Goal: Task Accomplishment & Management: Use online tool/utility

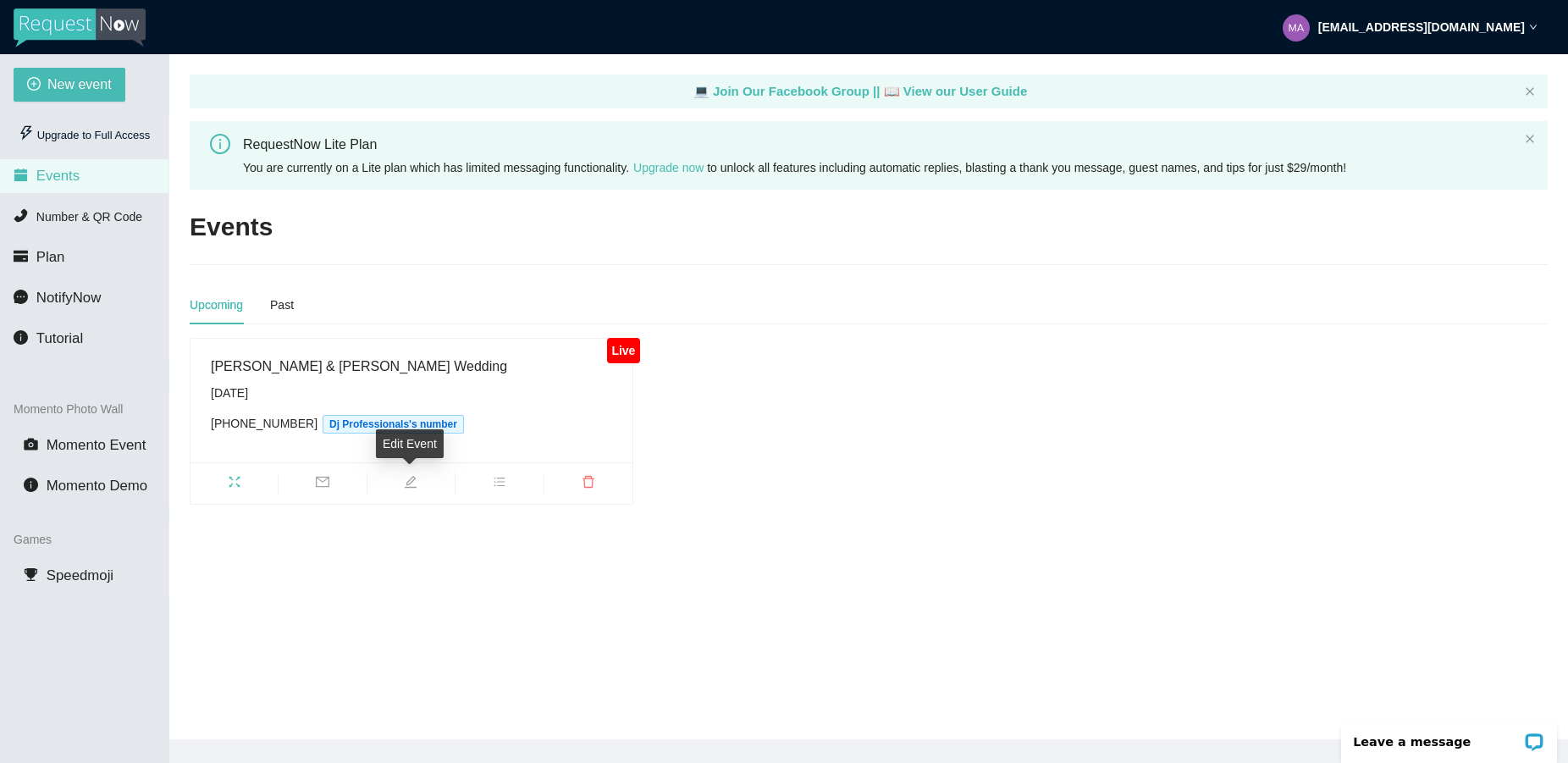
click at [410, 485] on icon "edit" at bounding box center [410, 482] width 14 height 14
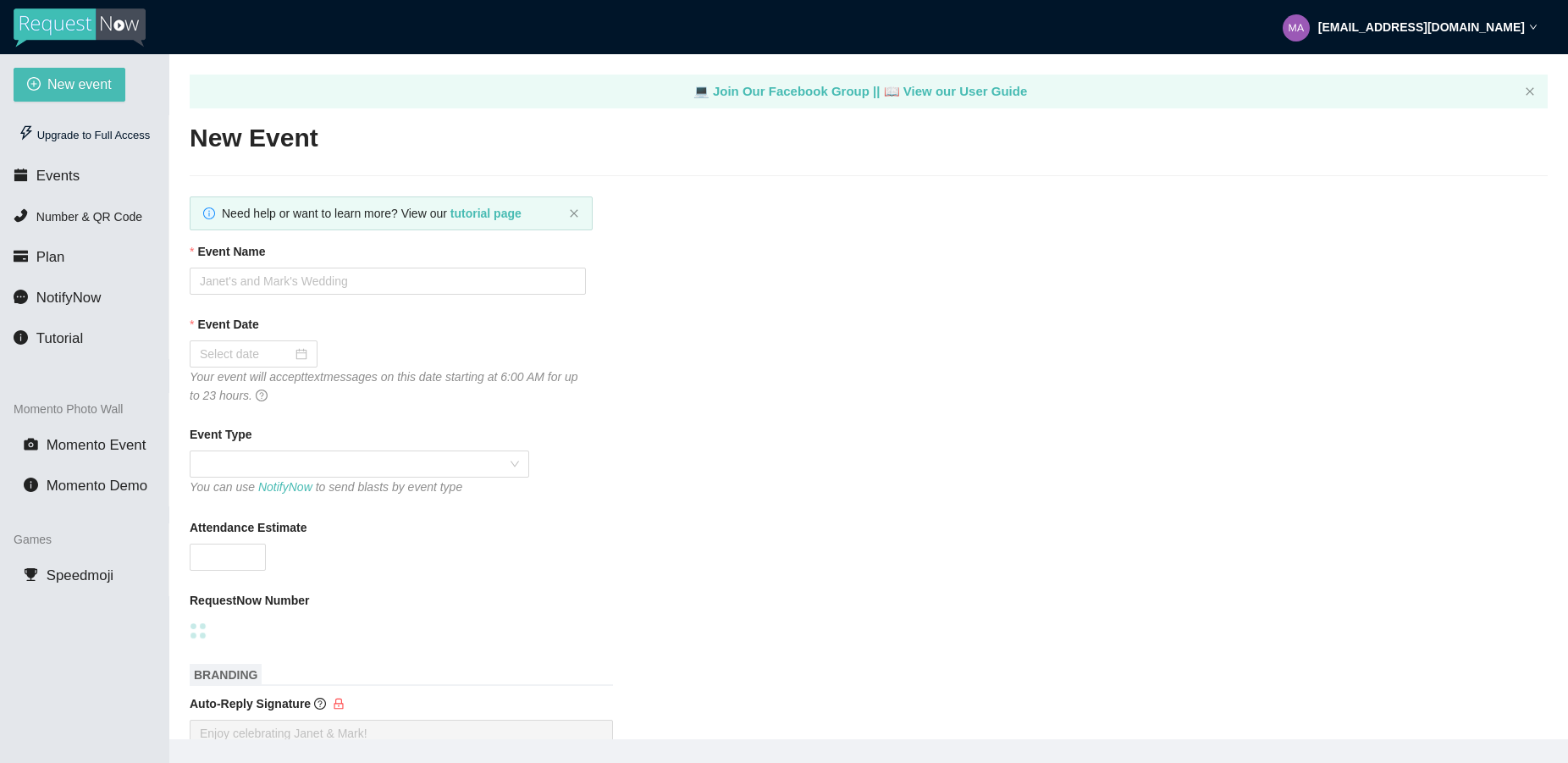
type input "[PERSON_NAME] & [PERSON_NAME] Wedding"
type input "150"
checkbox input "false"
type input "08/16/2025"
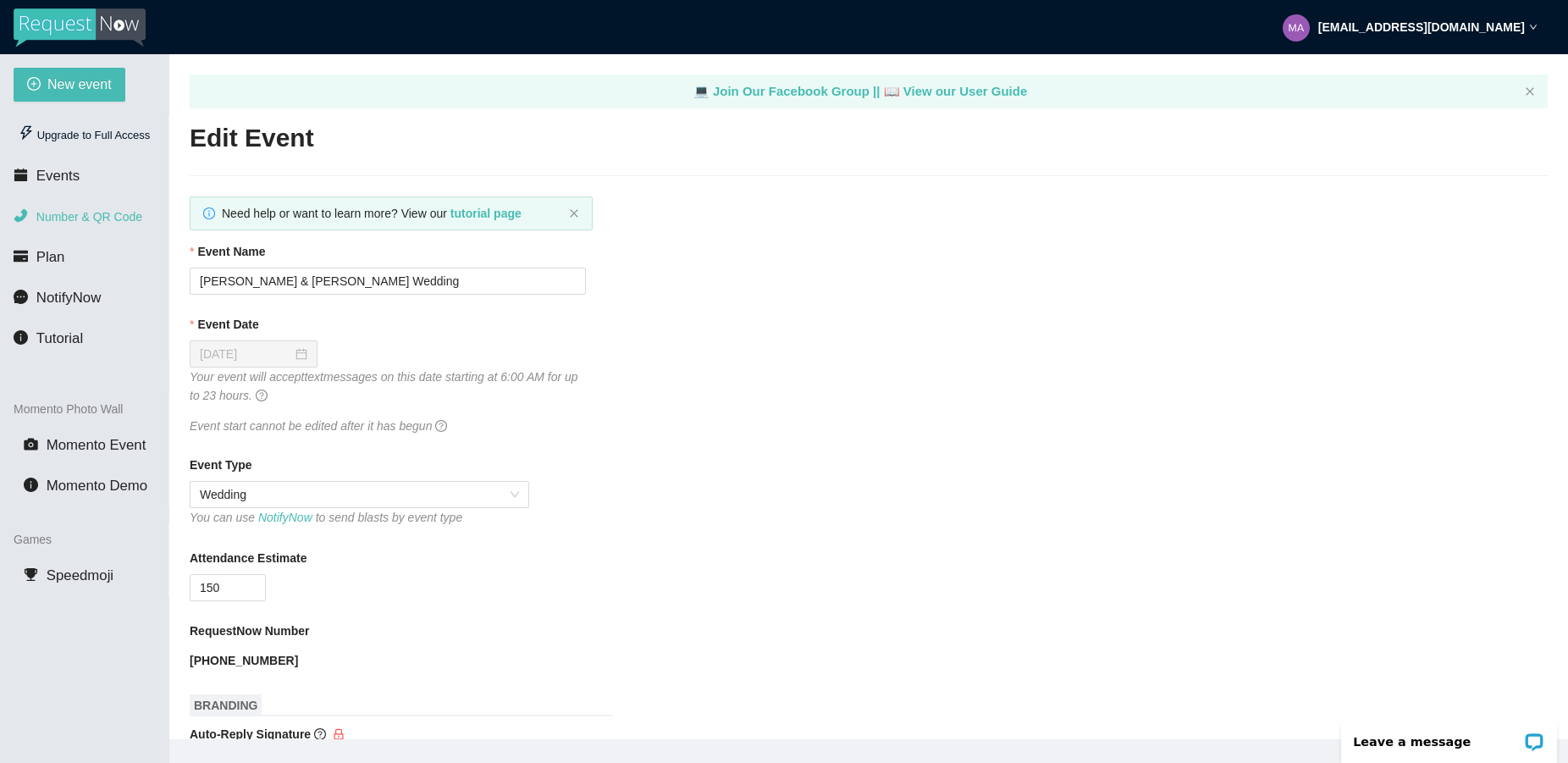
click at [58, 216] on span "Number & QR Code" at bounding box center [89, 216] width 106 height 14
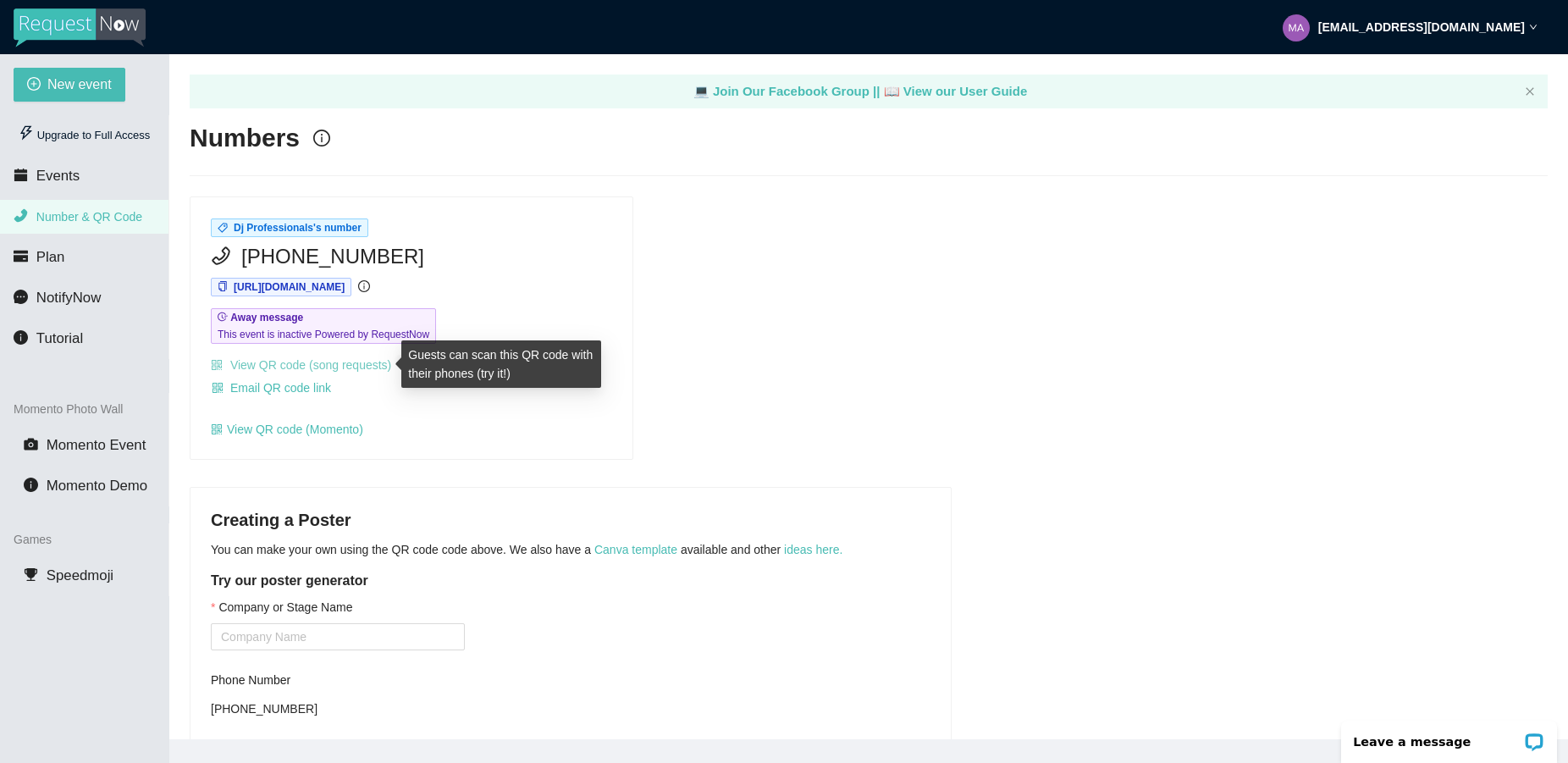
click at [303, 369] on link "View QR code (song requests)" at bounding box center [301, 364] width 181 height 14
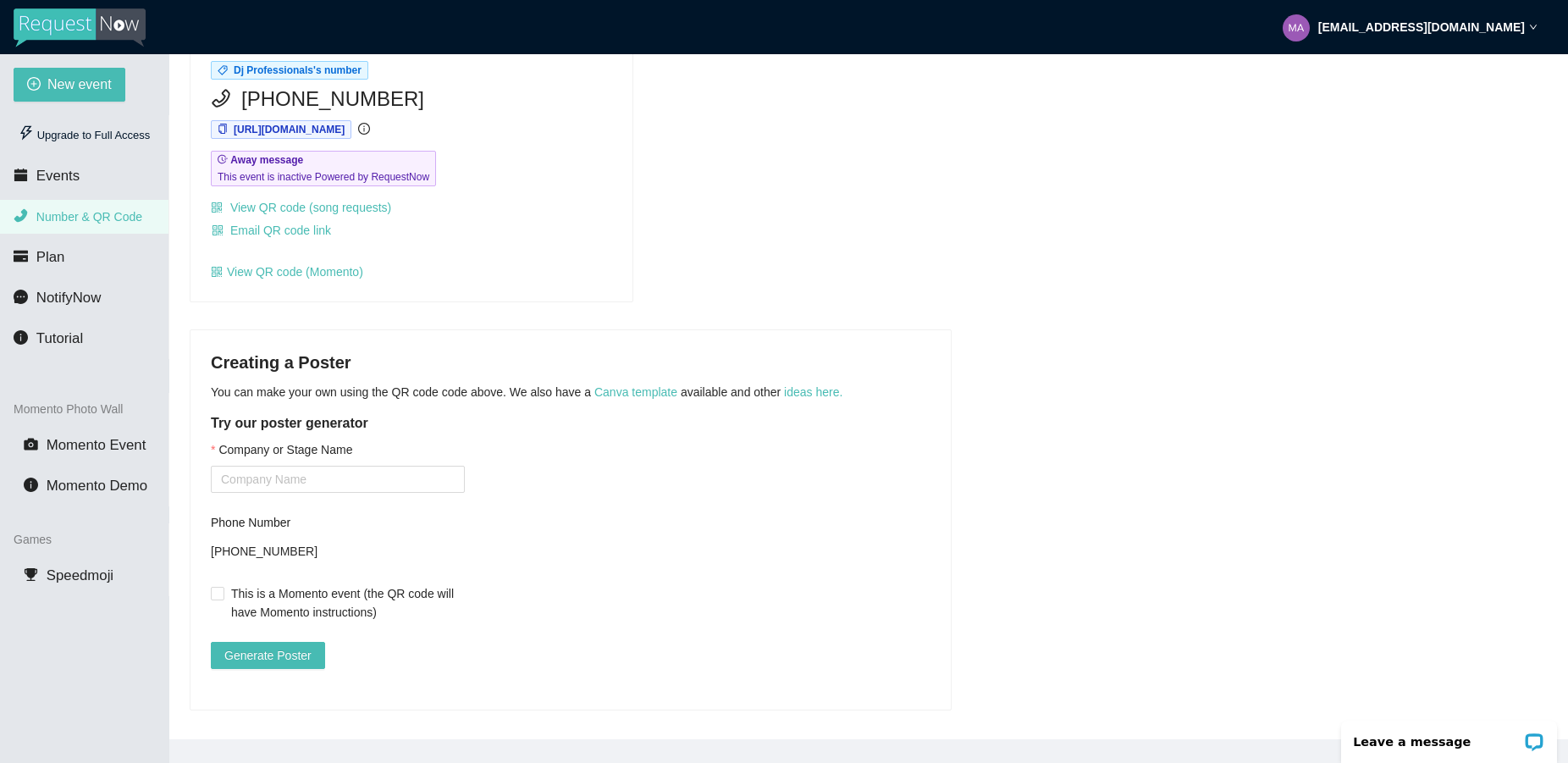
scroll to position [177, 0]
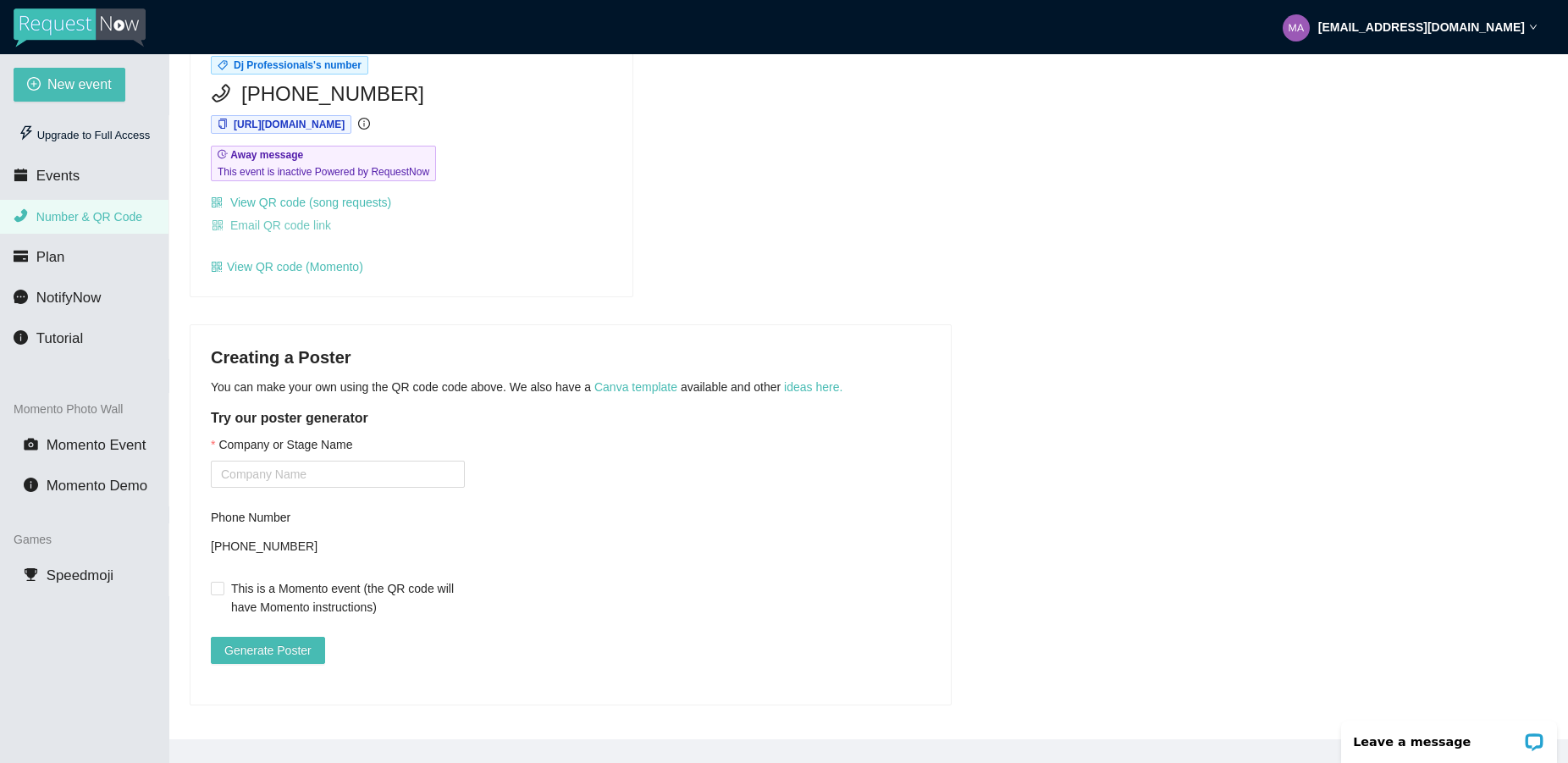
click at [312, 216] on span "Email QR code link" at bounding box center [280, 225] width 101 height 19
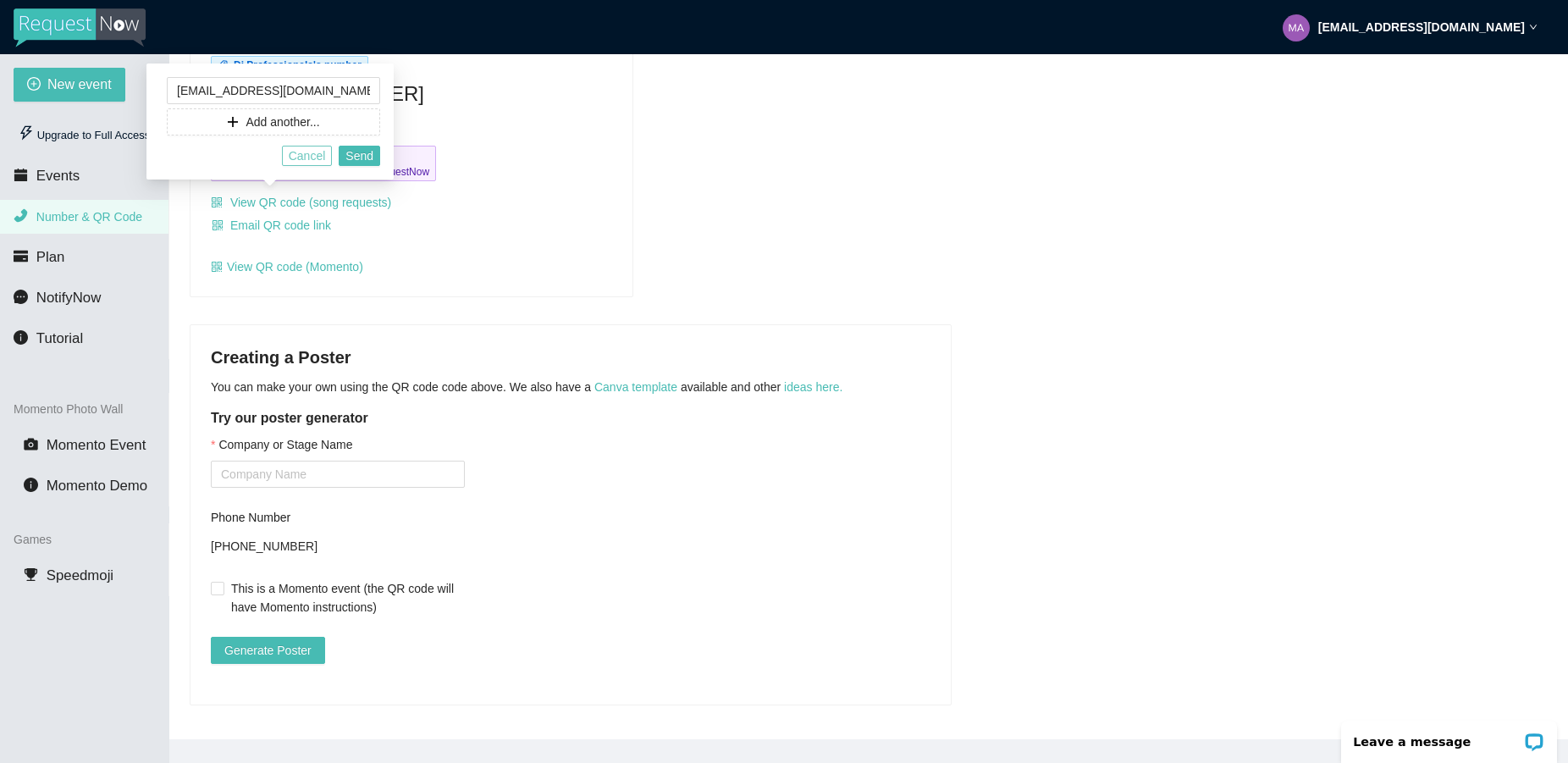
click at [286, 153] on button "Cancel" at bounding box center [307, 156] width 51 height 20
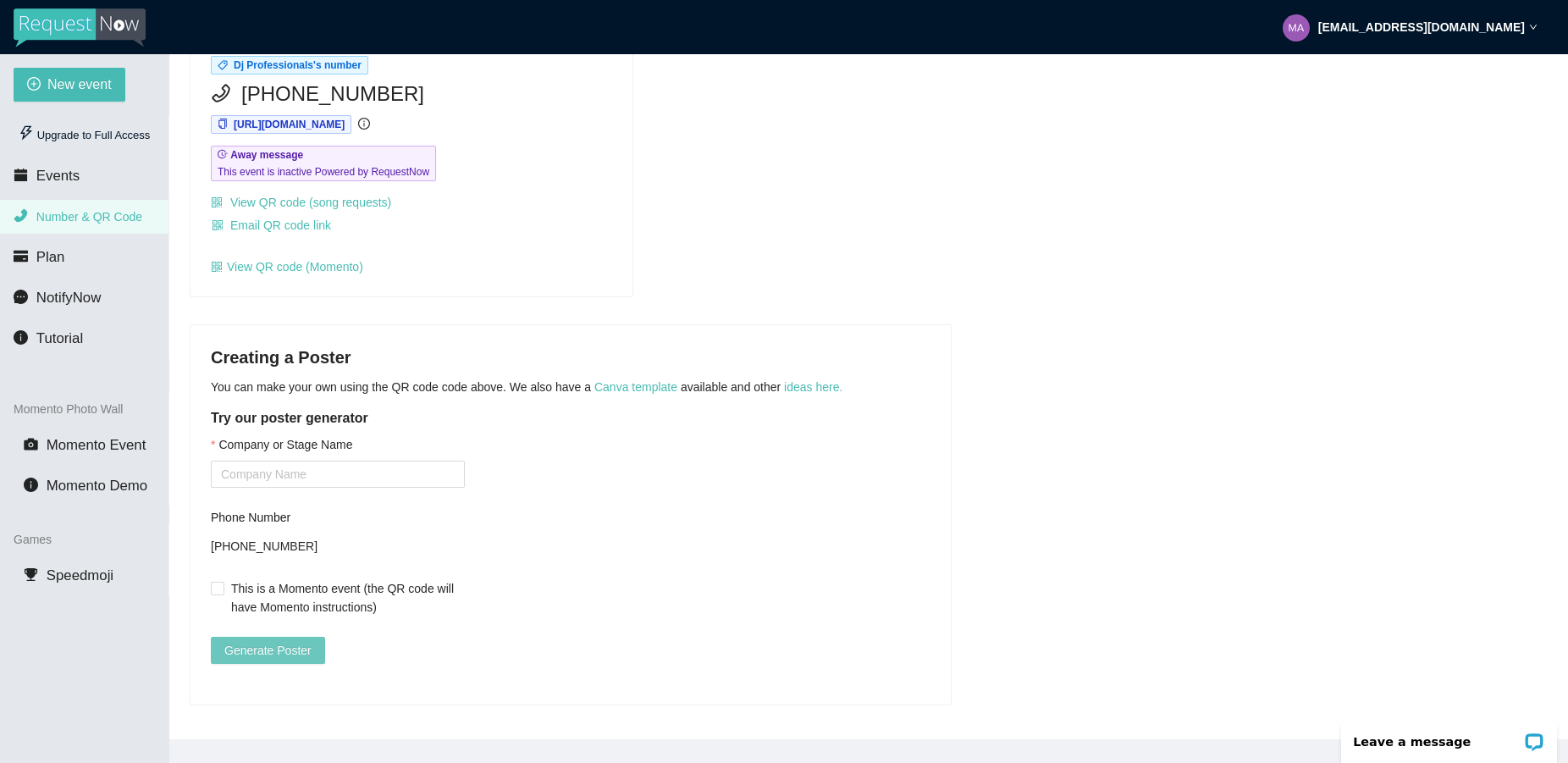
click at [231, 641] on span "Generate Poster" at bounding box center [268, 650] width 88 height 19
click at [287, 641] on span "Generate Poster" at bounding box center [268, 650] width 88 height 19
click at [46, 178] on span "Events" at bounding box center [58, 175] width 43 height 16
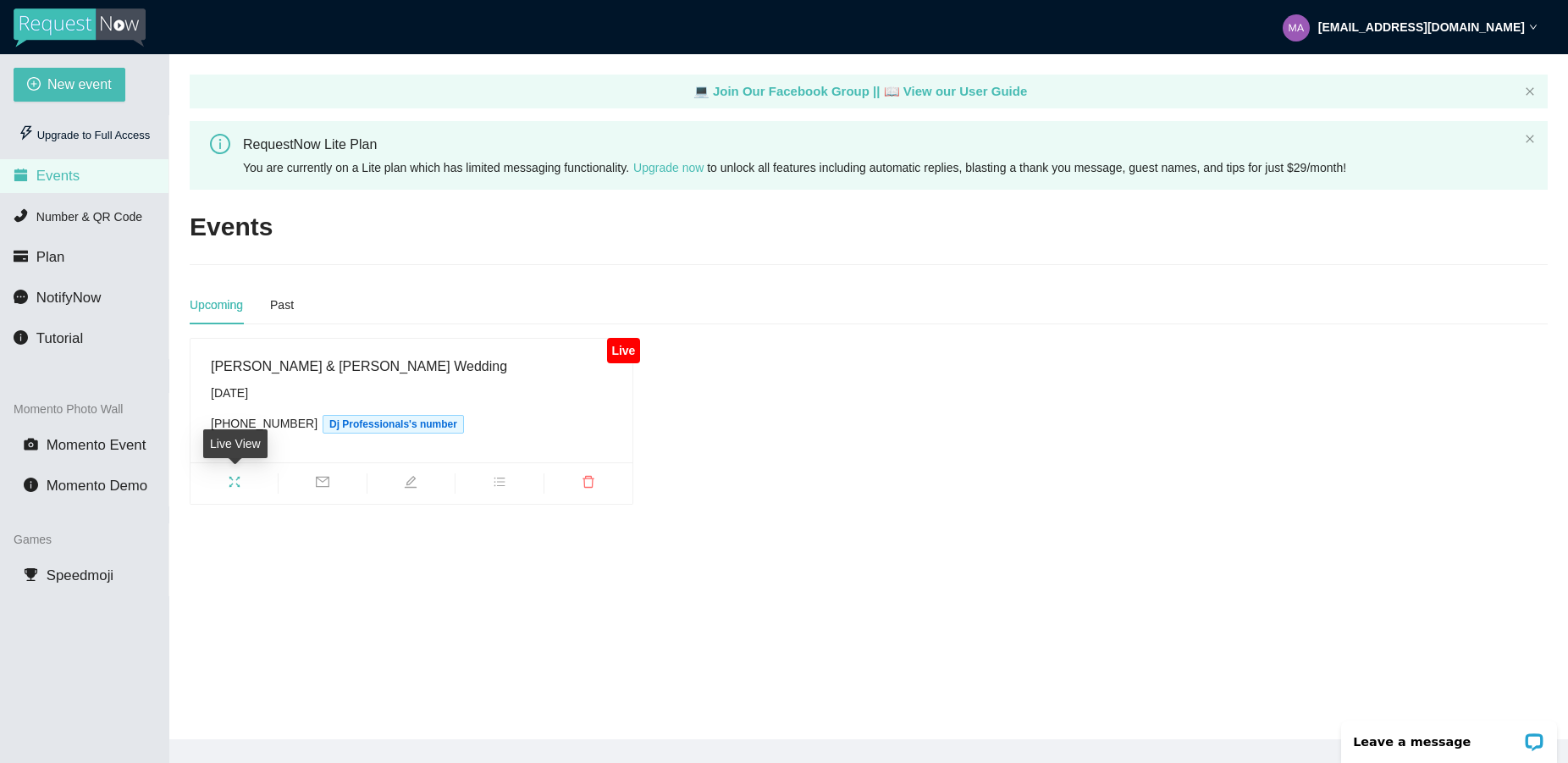
click at [239, 475] on span "fullscreen" at bounding box center [234, 484] width 88 height 19
click at [517, 358] on div "[PERSON_NAME] & [PERSON_NAME] Wedding" at bounding box center [411, 366] width 402 height 21
click at [497, 488] on icon "bars" at bounding box center [499, 482] width 14 height 14
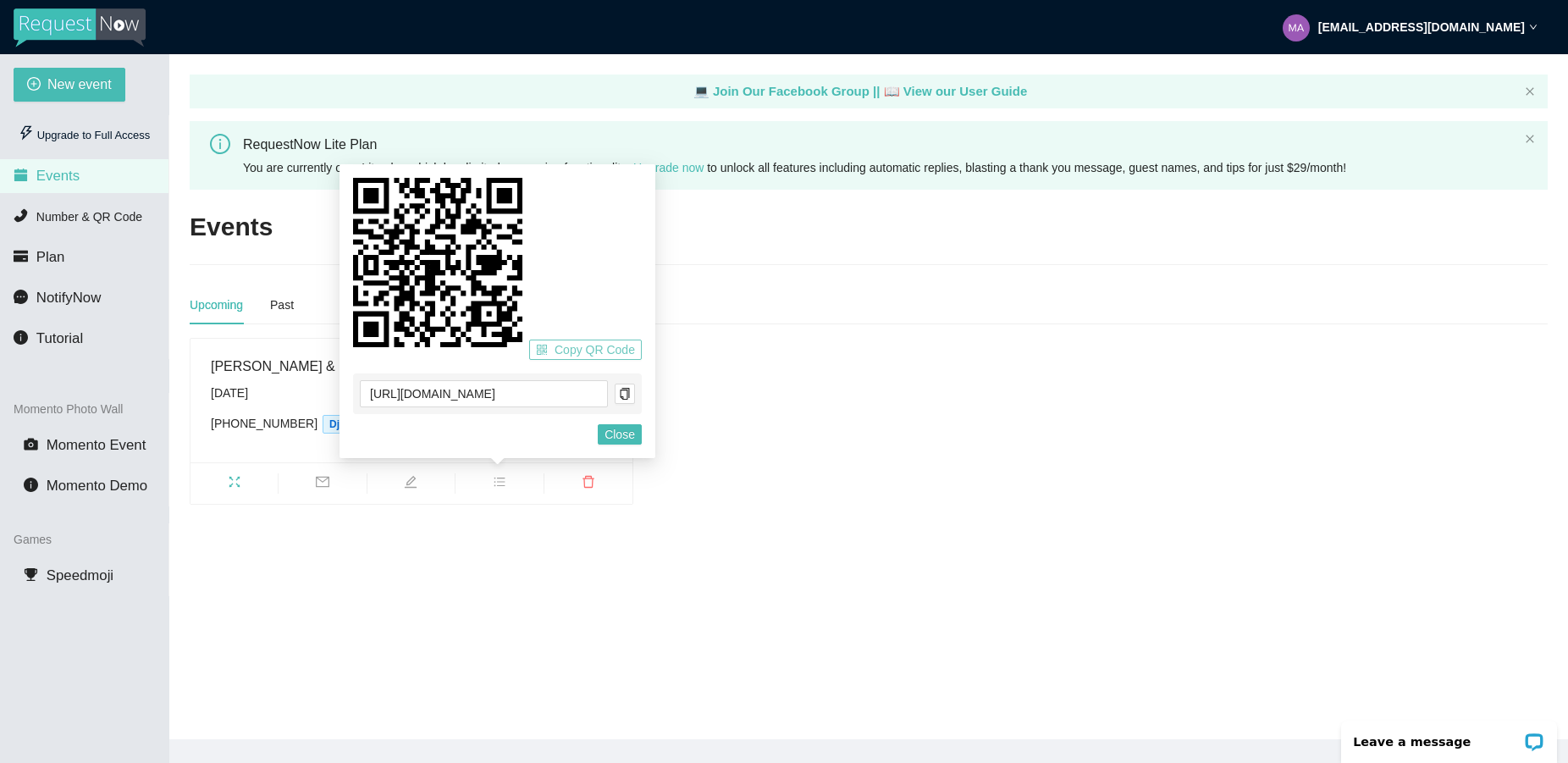
click at [551, 346] on button "Copy QR Code" at bounding box center [585, 349] width 113 height 20
click at [405, 217] on icon at bounding box center [438, 263] width 170 height 170
click at [569, 353] on span "Copy QR Code" at bounding box center [594, 349] width 80 height 19
